Goal: Register for event/course

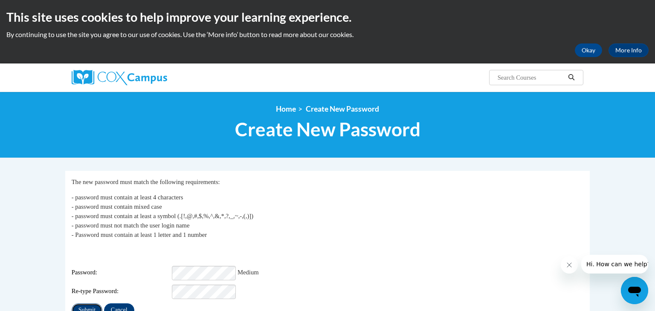
click at [90, 306] on input "Submit" at bounding box center [87, 311] width 31 height 14
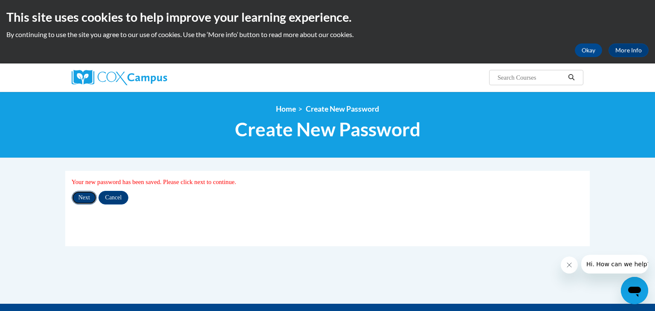
click at [79, 198] on input "Next" at bounding box center [84, 198] width 25 height 14
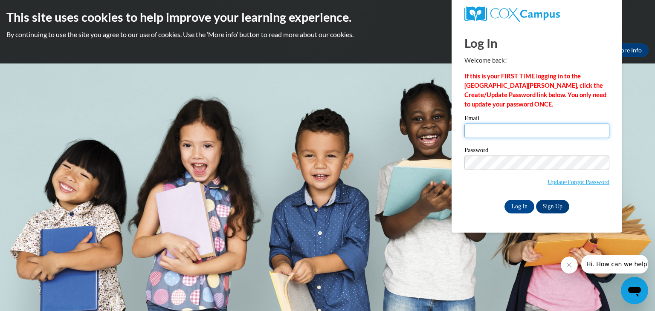
click at [509, 131] on input "Email" at bounding box center [536, 131] width 145 height 14
type input "[PERSON_NAME][EMAIL_ADDRESS][PERSON_NAME][DOMAIN_NAME]"
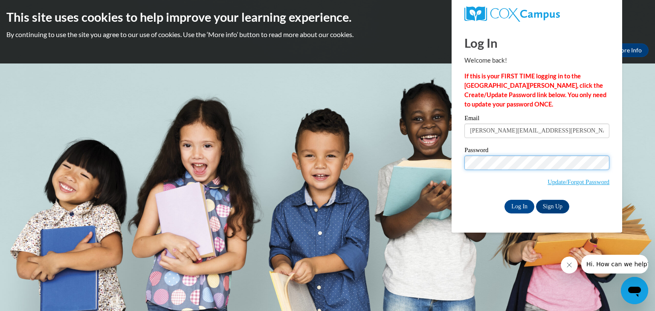
click at [504, 200] on input "Log In" at bounding box center [519, 207] width 30 height 14
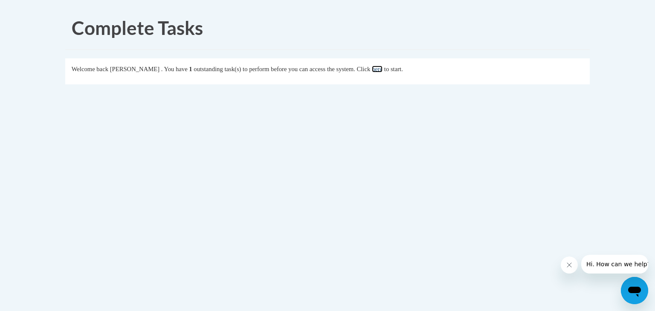
click at [382, 71] on link "here" at bounding box center [377, 69] width 11 height 7
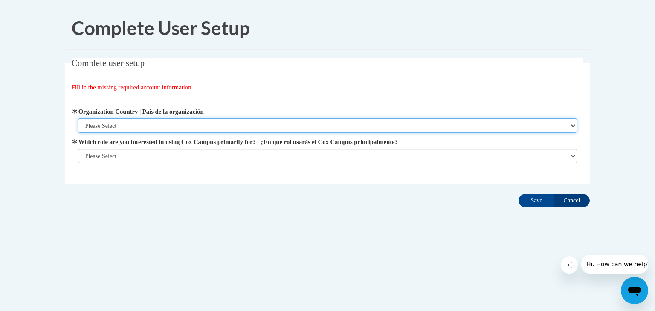
click at [558, 126] on select "Please Select United States | Estados Unidos Outside of the United States | Fue…" at bounding box center [327, 126] width 499 height 14
select select "ad49bcad-a171-4b2e-b99c-48b446064914"
click at [78, 119] on select "Please Select United States | Estados Unidos Outside of the United States | Fue…" at bounding box center [327, 126] width 499 height 14
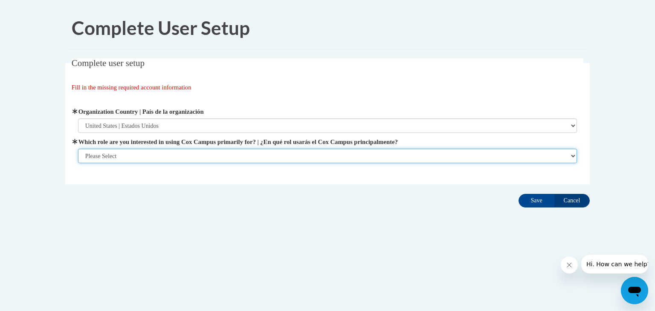
click at [508, 156] on select "Please Select College/University | Colegio/Universidad Community/Nonprofit Part…" at bounding box center [327, 156] width 499 height 14
select select "fbf2d438-af2f-41f8-98f1-81c410e29de3"
click at [78, 163] on select "Please Select College/University | Colegio/Universidad Community/Nonprofit Part…" at bounding box center [327, 156] width 499 height 14
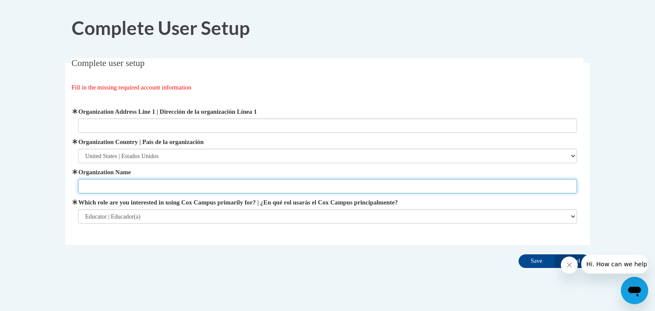
click at [343, 184] on input "Organization Name" at bounding box center [327, 186] width 499 height 14
type input "WRPS"
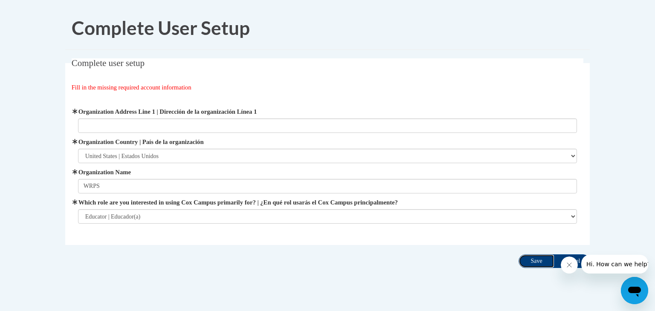
click at [535, 263] on input "Save" at bounding box center [536, 262] width 36 height 14
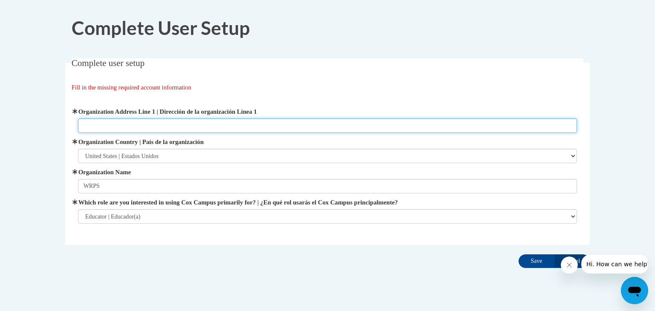
click at [236, 123] on input "Organization Address Line 1 | Dirección de la organización Línea 1" at bounding box center [327, 126] width 499 height 14
type input "211 Two Mile Ave."
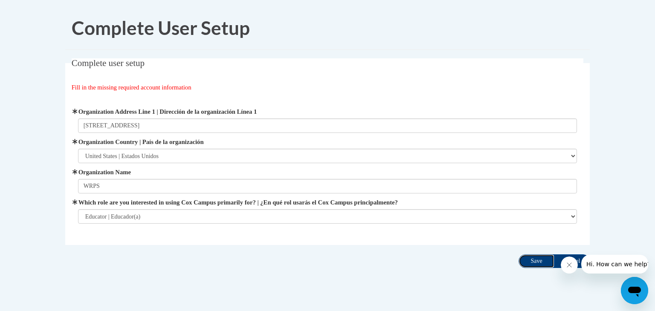
click at [548, 262] on input "Save" at bounding box center [536, 262] width 36 height 14
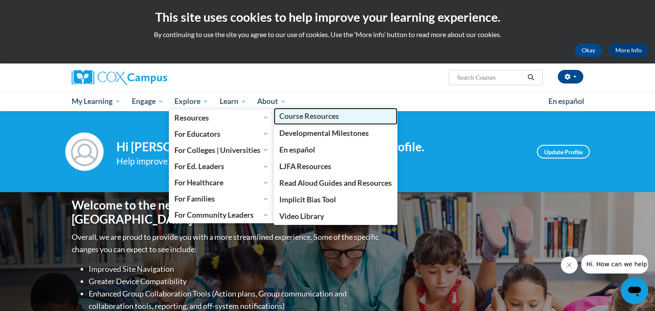
click at [295, 119] on span "Course Resources" at bounding box center [309, 116] width 60 height 9
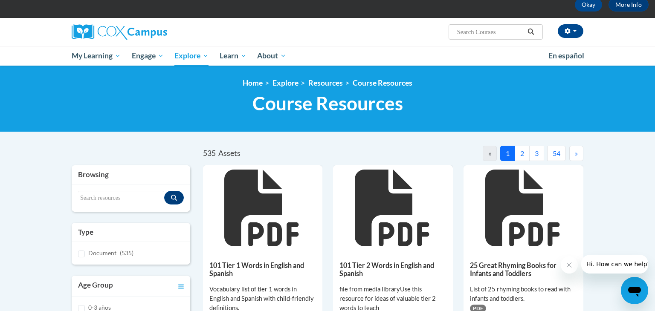
scroll to position [34, 0]
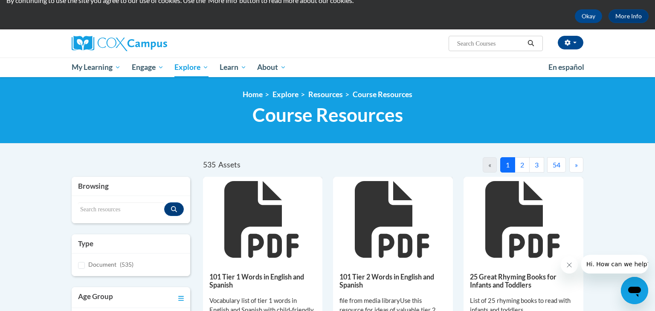
click at [504, 42] on input "Search..." at bounding box center [490, 43] width 68 height 10
type input "session 5"
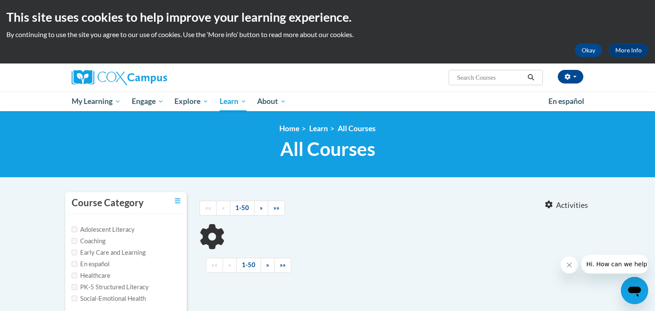
type input "session 5"
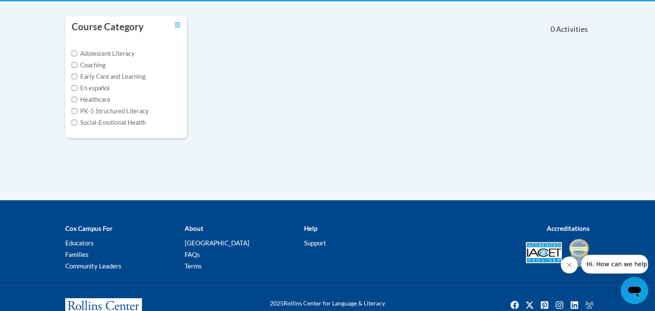
scroll to position [177, 0]
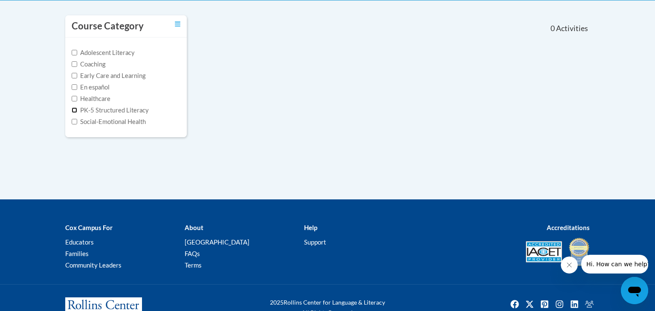
click at [73, 108] on input "PK-5 Structured Literacy" at bounding box center [75, 110] width 6 height 6
checkbox input "true"
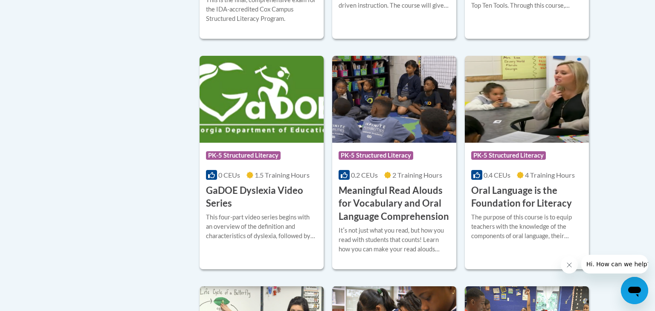
scroll to position [382, 0]
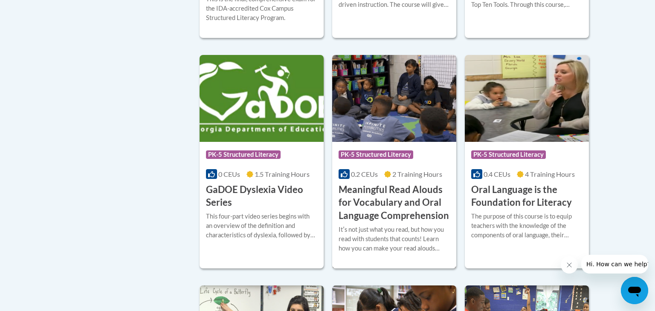
click at [402, 153] on span "PK-5 Structured Literacy" at bounding box center [376, 155] width 75 height 9
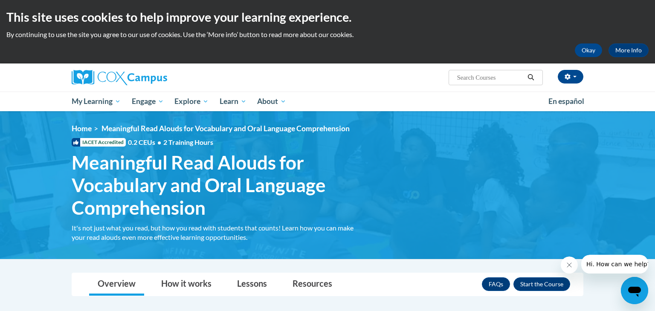
click at [402, 153] on div "<en>My Learning</en><fr>New fr_My Learning</fr><it>New it_My Learning</it><de>N…" at bounding box center [327, 185] width 537 height 122
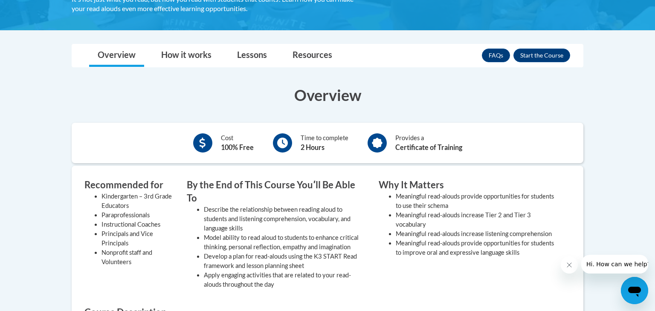
scroll to position [221, 0]
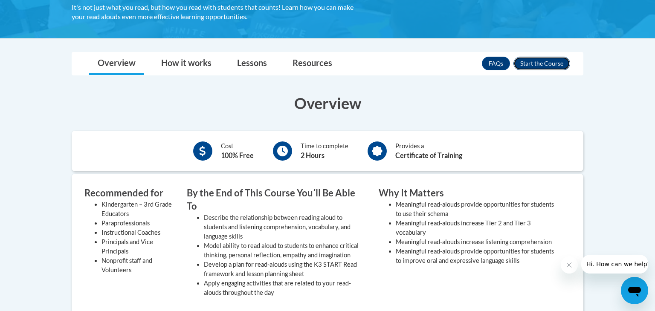
click at [548, 66] on button "Enroll" at bounding box center [541, 64] width 57 height 14
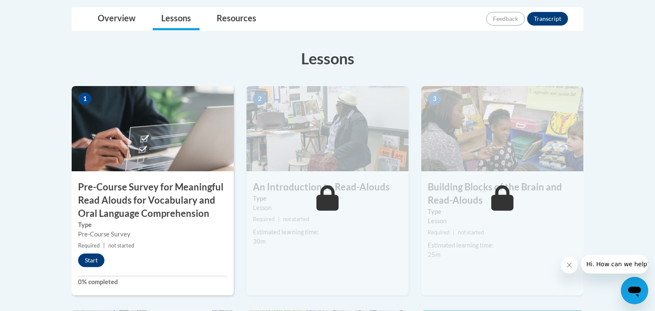
scroll to position [222, 0]
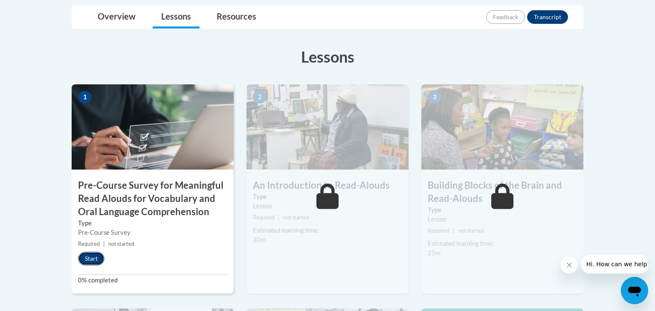
click at [90, 261] on button "Start" at bounding box center [91, 259] width 26 height 14
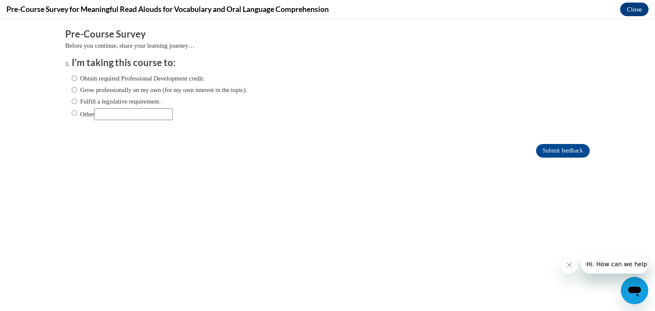
scroll to position [0, 0]
click at [104, 97] on label "Fulfill a legislative requirement." at bounding box center [116, 101] width 89 height 9
click at [77, 97] on input "Fulfill a legislative requirement." at bounding box center [75, 101] width 6 height 9
radio input "true"
click at [103, 76] on label "Obtain required Professional Development credit." at bounding box center [138, 78] width 133 height 9
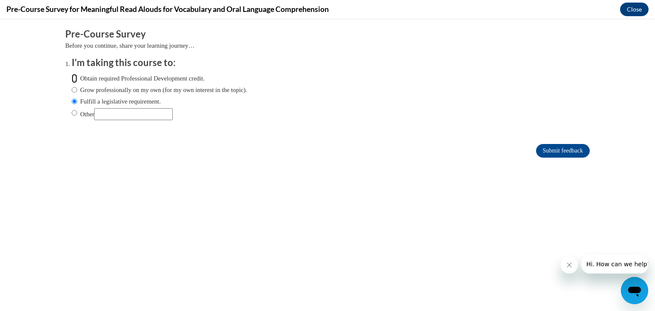
click at [77, 76] on input "Obtain required Professional Development credit." at bounding box center [75, 78] width 6 height 9
radio input "true"
click at [569, 147] on input "Submit feedback" at bounding box center [563, 151] width 54 height 14
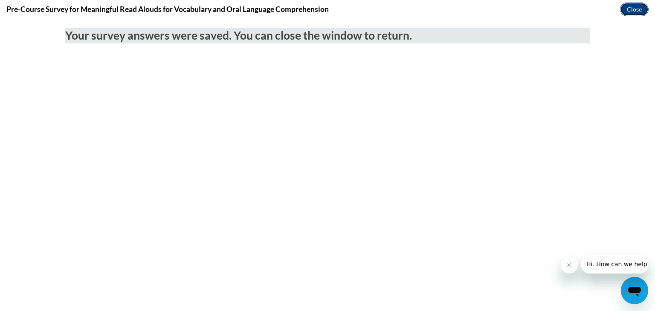
click at [635, 11] on button "Close" at bounding box center [634, 10] width 29 height 14
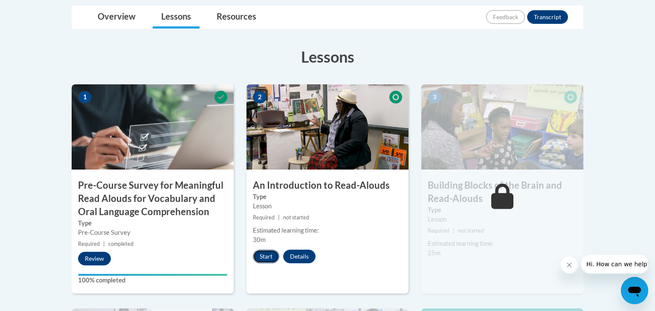
click at [266, 251] on button "Start" at bounding box center [266, 257] width 26 height 14
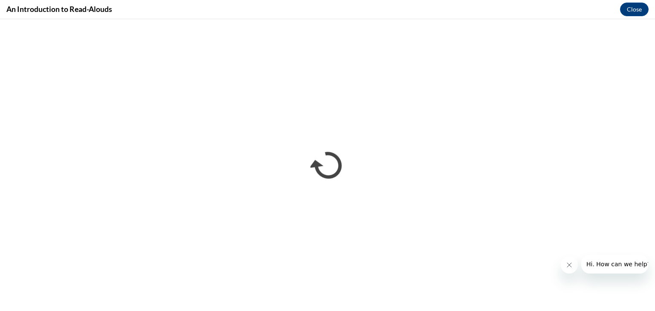
click at [566, 265] on icon "Close message from company" at bounding box center [569, 265] width 7 height 7
